Goal: Transaction & Acquisition: Purchase product/service

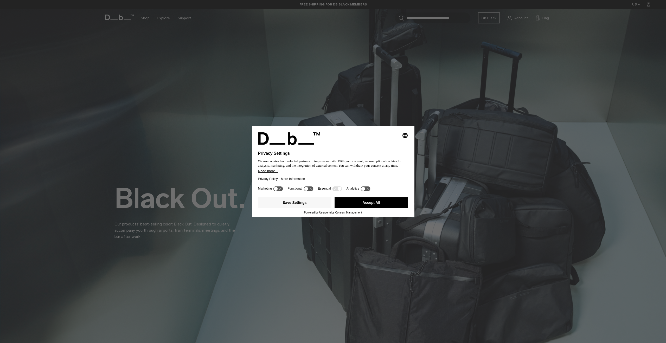
click at [276, 188] on icon at bounding box center [276, 189] width 4 height 4
click at [279, 190] on icon at bounding box center [278, 188] width 10 height 5
click at [335, 189] on icon at bounding box center [337, 188] width 10 height 5
click at [304, 206] on button "Save Settings" at bounding box center [295, 202] width 74 height 10
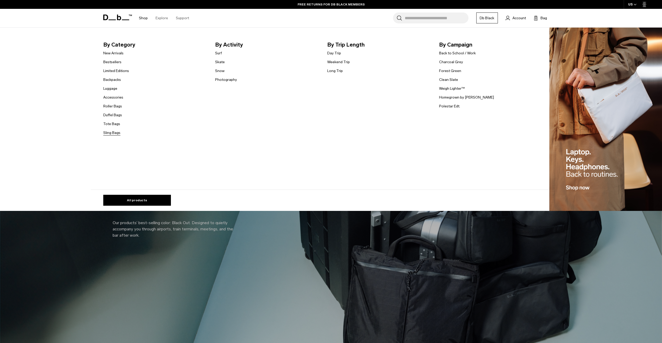
click at [112, 133] on link "Sling Bags" at bounding box center [111, 132] width 17 height 5
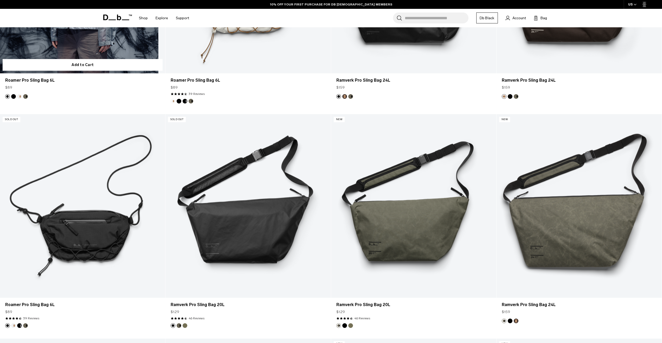
scroll to position [312, 0]
